Goal: Obtain resource: Download file/media

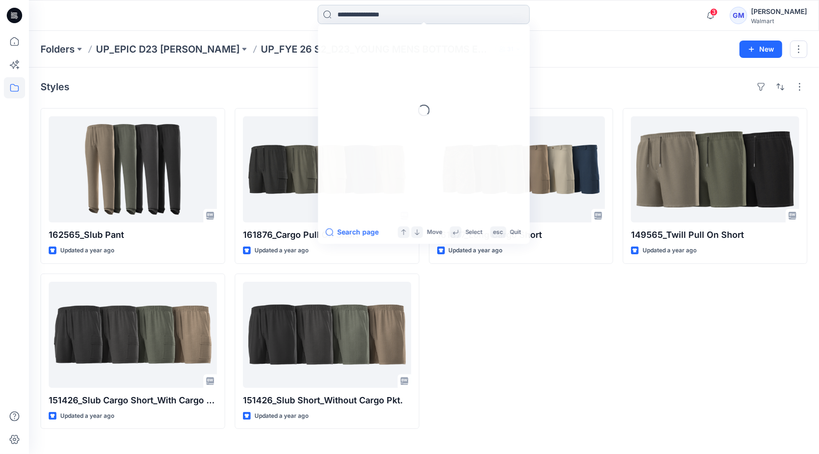
click at [405, 7] on input at bounding box center [424, 14] width 212 height 19
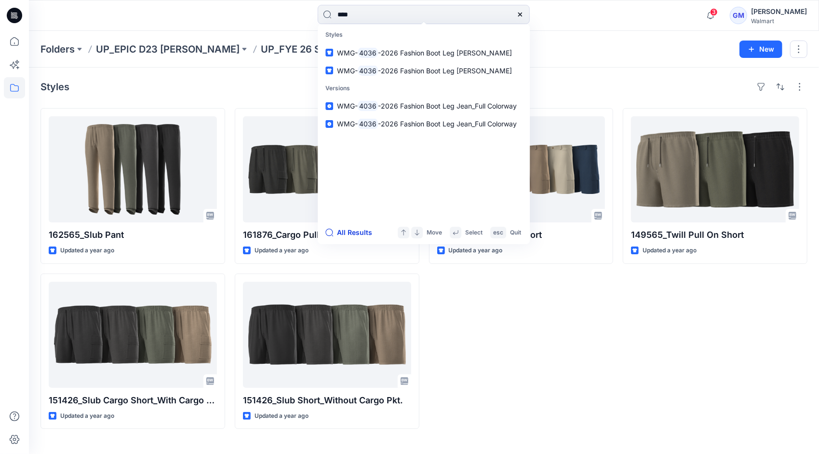
type input "****"
click at [350, 227] on button "All Results" at bounding box center [351, 233] width 53 height 12
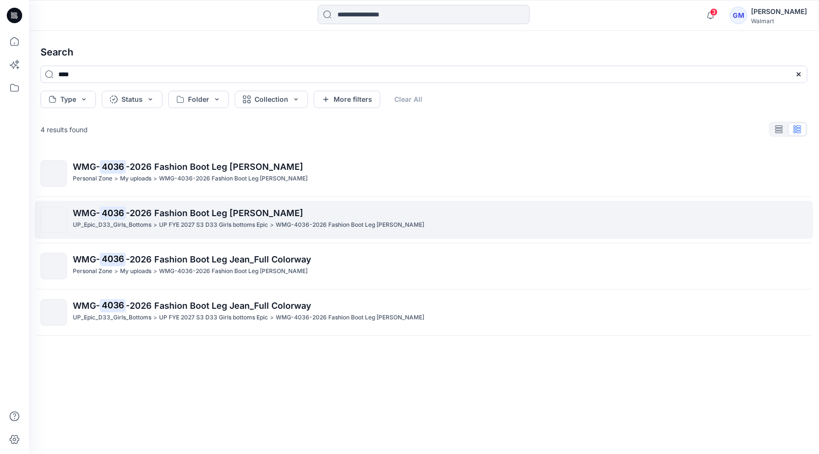
click at [215, 227] on p "UP FYE 2027 S3 D33 Girls bottoms Epic" at bounding box center [213, 225] width 109 height 10
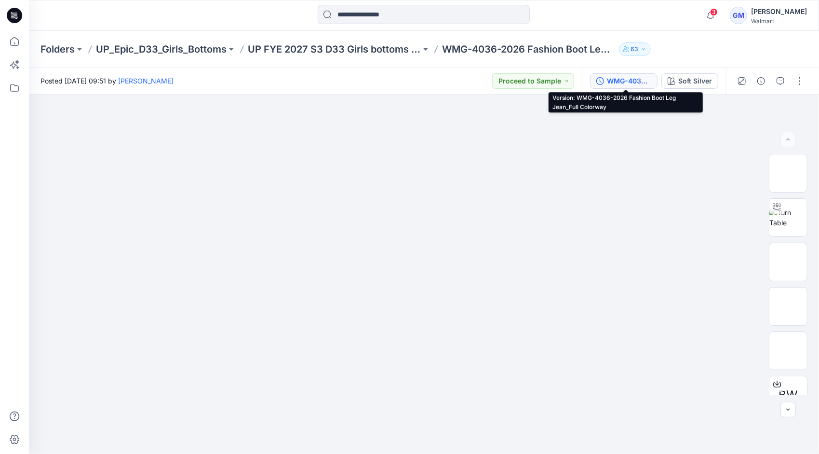
click at [642, 78] on div "WMG-4036-2026 Fashion Boot Leg Jean_Full Colorway" at bounding box center [629, 81] width 44 height 11
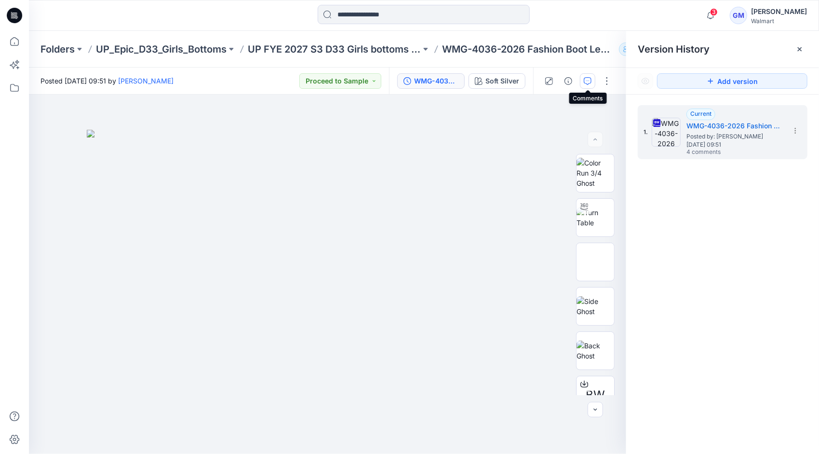
click at [593, 80] on button "button" at bounding box center [587, 80] width 15 height 15
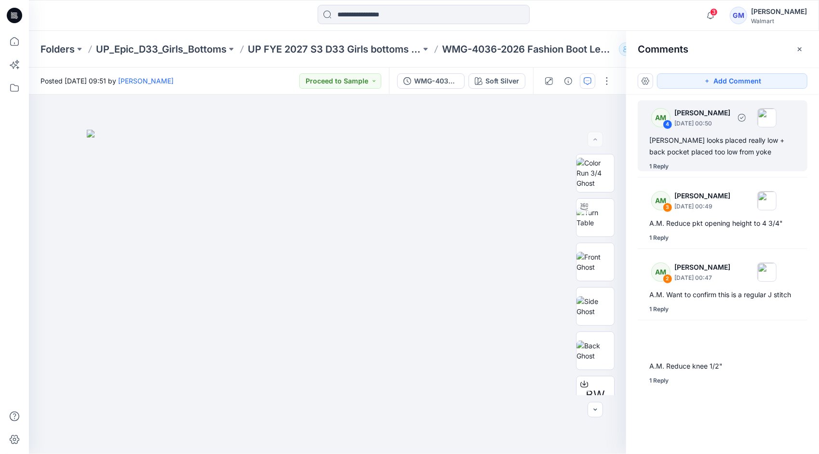
click at [707, 154] on div "[PERSON_NAME] looks placed really low + back pocket placed too low from yoke" at bounding box center [722, 145] width 147 height 23
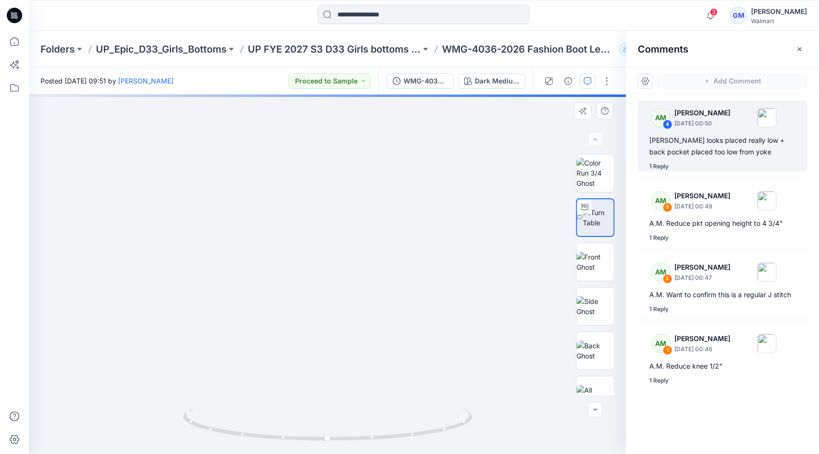
drag, startPoint x: 326, startPoint y: 435, endPoint x: 388, endPoint y: 432, distance: 62.7
click at [388, 432] on div "Dark Medium Wash 20% Lighter Loading... Material Properties Loading..." at bounding box center [327, 273] width 597 height 359
click at [426, 416] on div "Dark Medium Wash 20% Lighter Loading... Material Properties Loading... 5" at bounding box center [327, 273] width 597 height 359
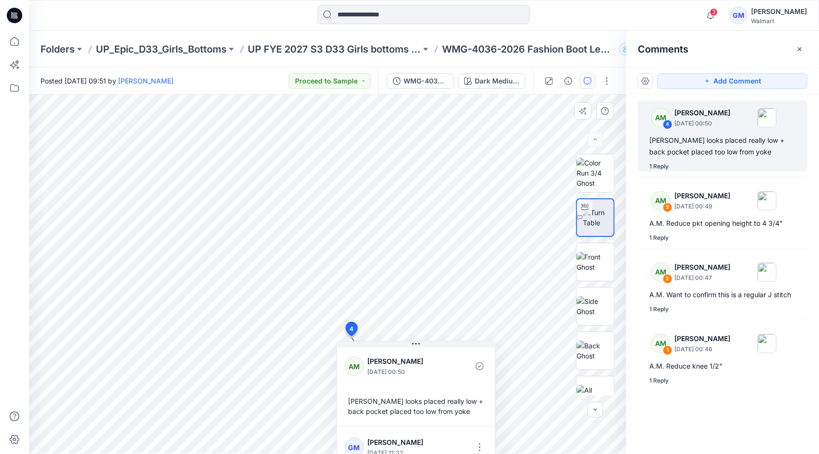
click at [593, 211] on img at bounding box center [598, 217] width 31 height 20
click at [406, 425] on div "5 4 AM [PERSON_NAME] [DATE] 00:50 A.M. Yoke looks placed really low + back pock…" at bounding box center [327, 273] width 597 height 359
click at [434, 342] on button at bounding box center [416, 344] width 158 height 6
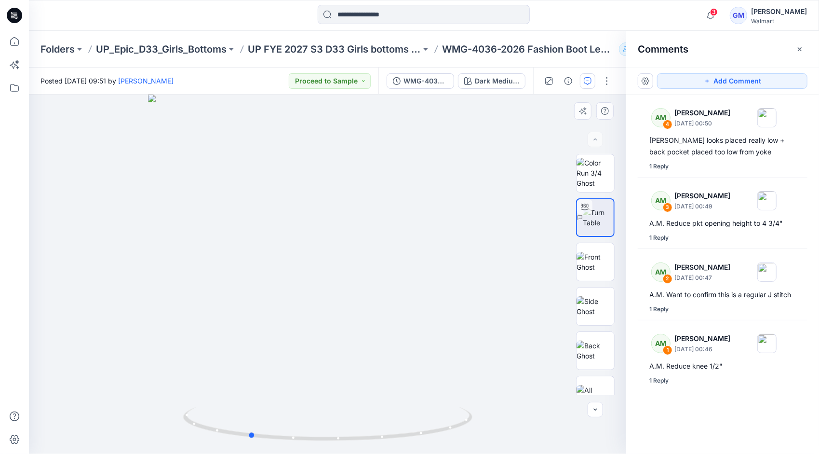
drag, startPoint x: 333, startPoint y: 442, endPoint x: 543, endPoint y: 400, distance: 214.9
click at [543, 400] on div at bounding box center [327, 273] width 597 height 359
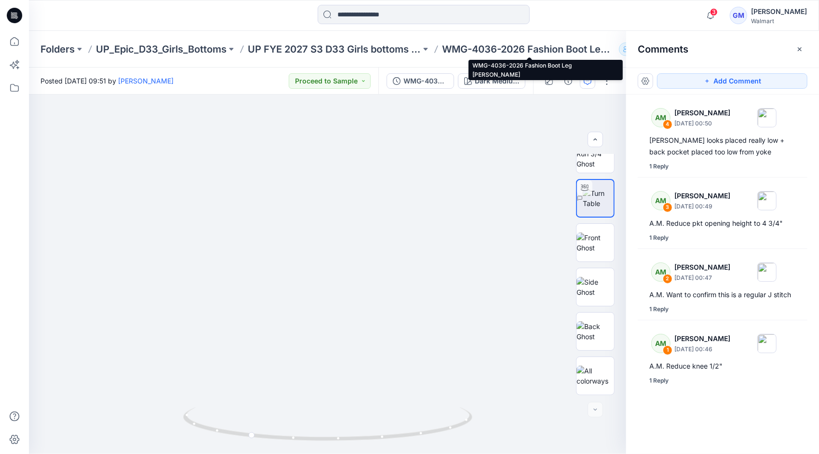
click at [503, 48] on p "WMG-4036-2026 Fashion Boot Leg [PERSON_NAME]" at bounding box center [528, 48] width 173 height 13
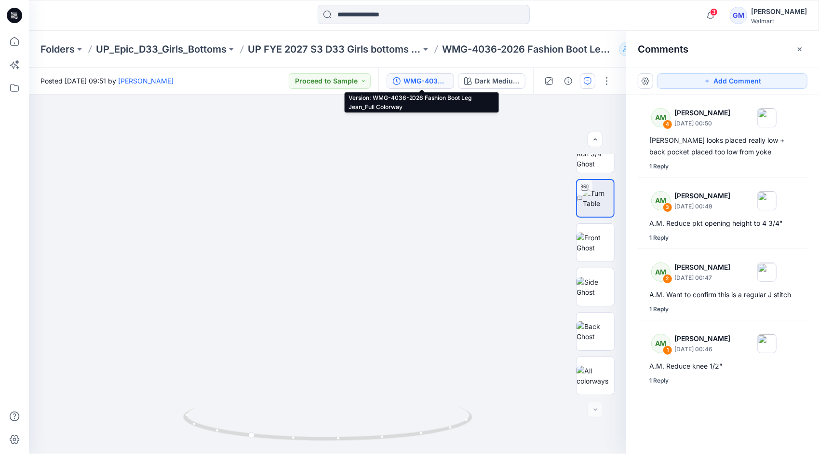
click at [420, 84] on div "WMG-4036-2026 Fashion Boot Leg Jean_Full Colorway" at bounding box center [425, 81] width 44 height 11
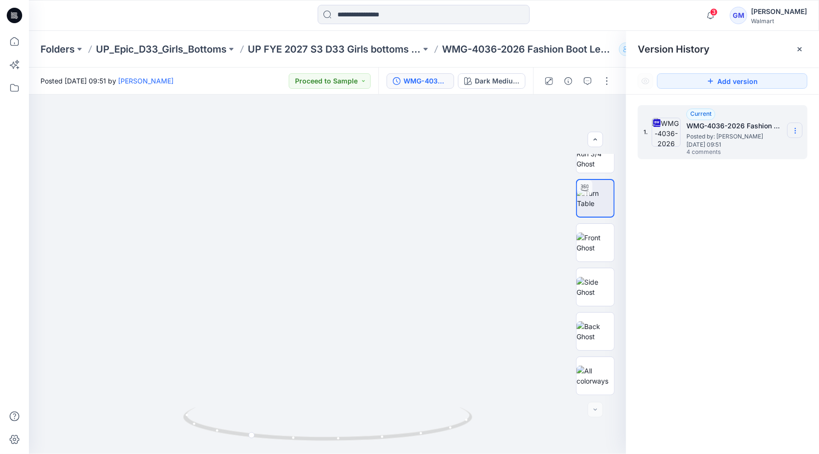
click at [795, 131] on icon at bounding box center [795, 131] width 0 height 0
click at [777, 149] on span "Download Source BW File" at bounding box center [746, 150] width 81 height 12
drag, startPoint x: 460, startPoint y: 295, endPoint x: 442, endPoint y: 212, distance: 84.7
drag, startPoint x: 338, startPoint y: 313, endPoint x: 362, endPoint y: 228, distance: 87.7
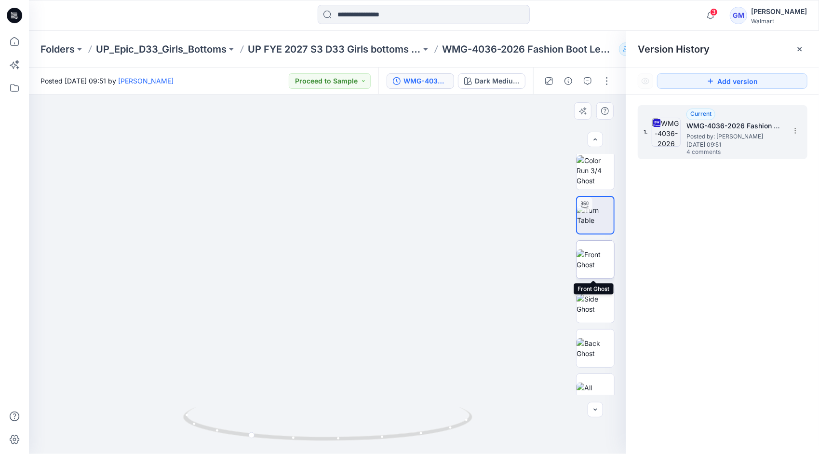
scroll to position [0, 0]
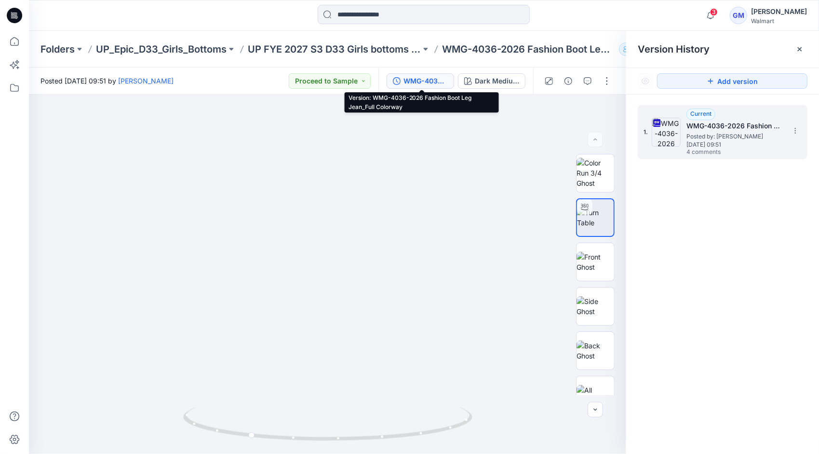
click at [429, 81] on div "WMG-4036-2026 Fashion Boot Leg Jean_Full Colorway" at bounding box center [425, 81] width 44 height 11
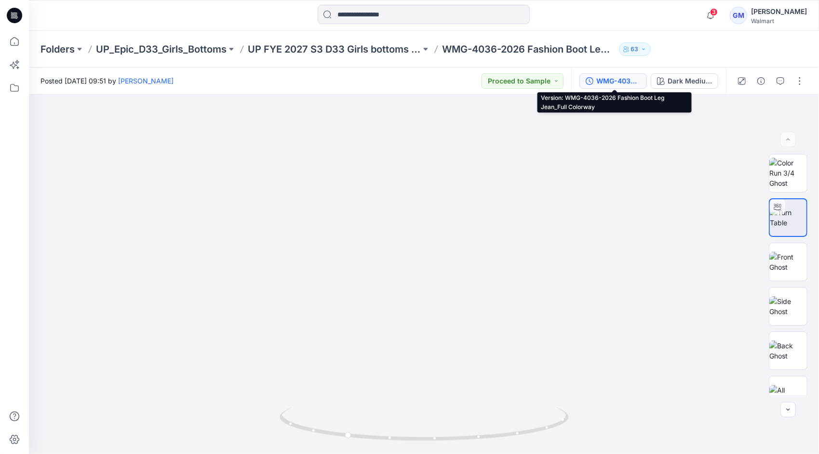
click at [610, 80] on div "WMG-4036-2026 Fashion Boot Leg Jean_Full Colorway" at bounding box center [618, 81] width 44 height 11
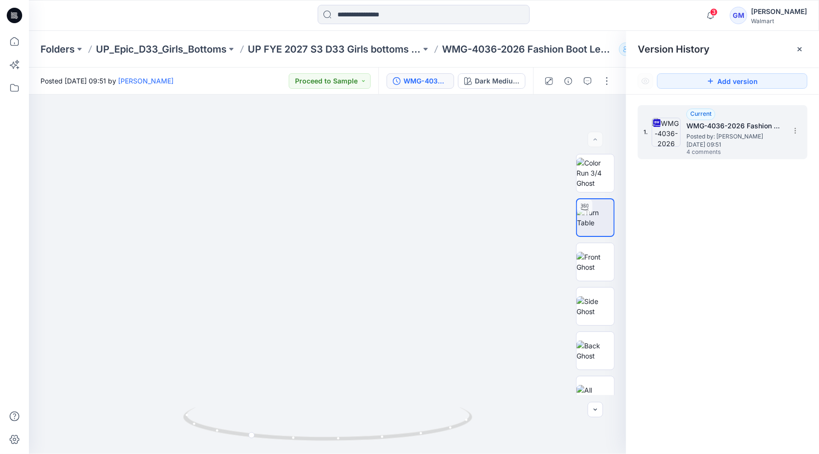
click at [719, 132] on span "Posted by: [PERSON_NAME]" at bounding box center [734, 137] width 96 height 10
click at [501, 76] on div "Dark Medium Wash 20% Lighter" at bounding box center [497, 81] width 44 height 11
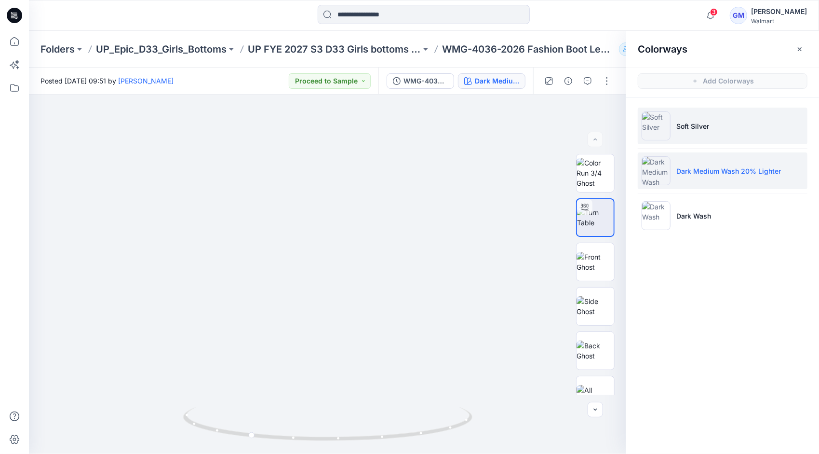
click at [727, 125] on li "Soft Silver" at bounding box center [723, 125] width 170 height 37
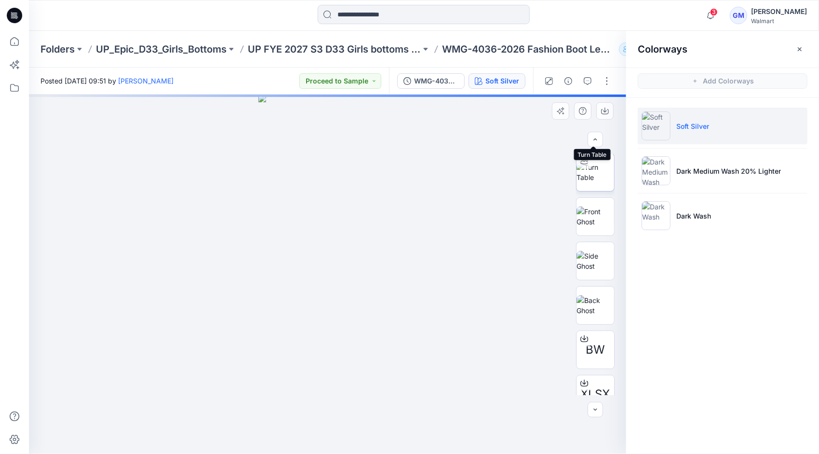
scroll to position [108, 0]
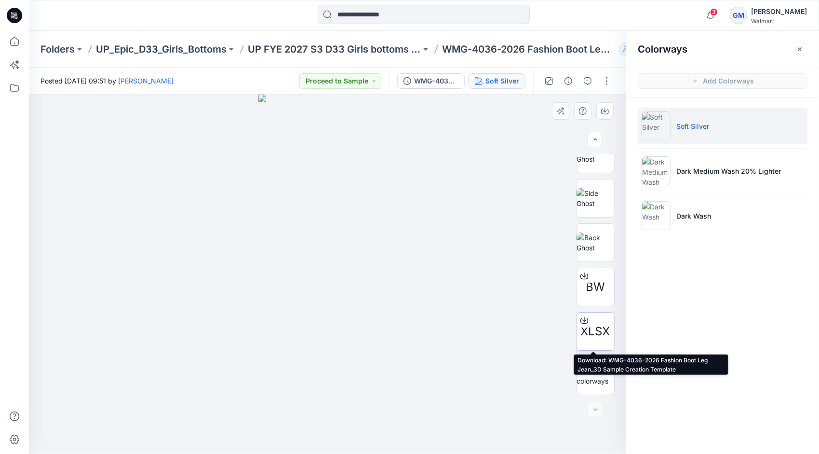
click at [582, 320] on icon at bounding box center [584, 318] width 4 height 5
click at [745, 293] on div "Colorways Add Colorways Soft Silver Dark Medium Wash 20% Lighter Dark Wash" at bounding box center [722, 242] width 193 height 423
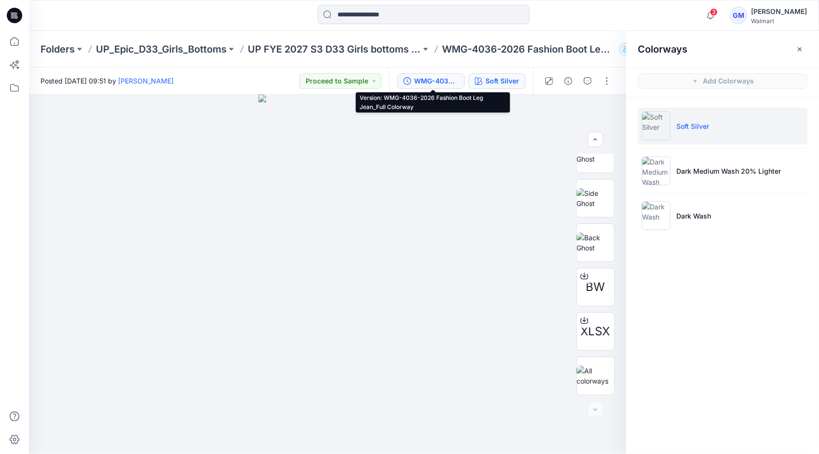
click at [440, 78] on div "WMG-4036-2026 Fashion Boot Leg Jean_Full Colorway" at bounding box center [436, 81] width 44 height 11
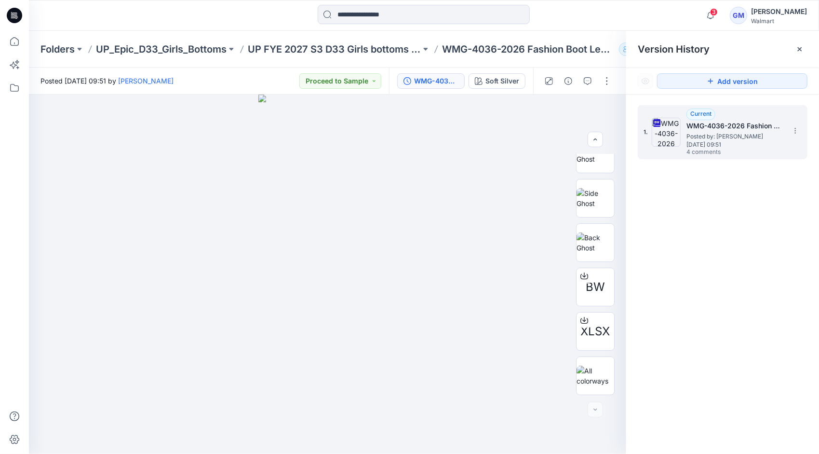
click at [728, 138] on span "Posted by: [PERSON_NAME]" at bounding box center [734, 137] width 96 height 10
click at [584, 79] on icon "button" at bounding box center [588, 81] width 8 height 8
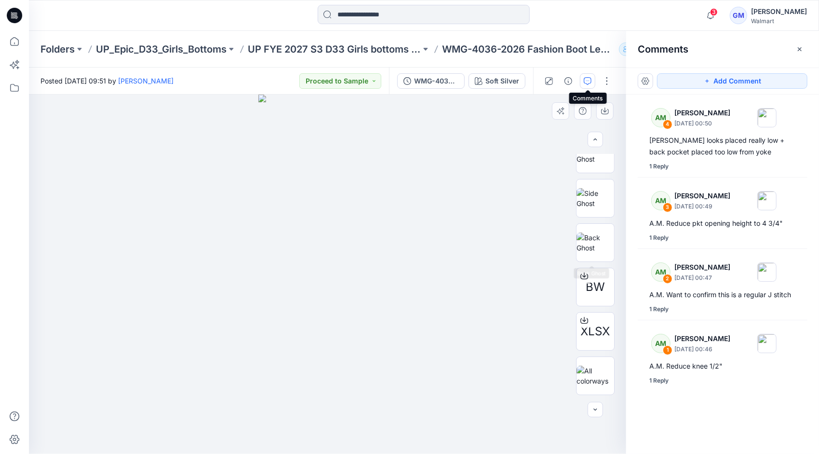
scroll to position [0, 0]
